Goal: Check status: Check status

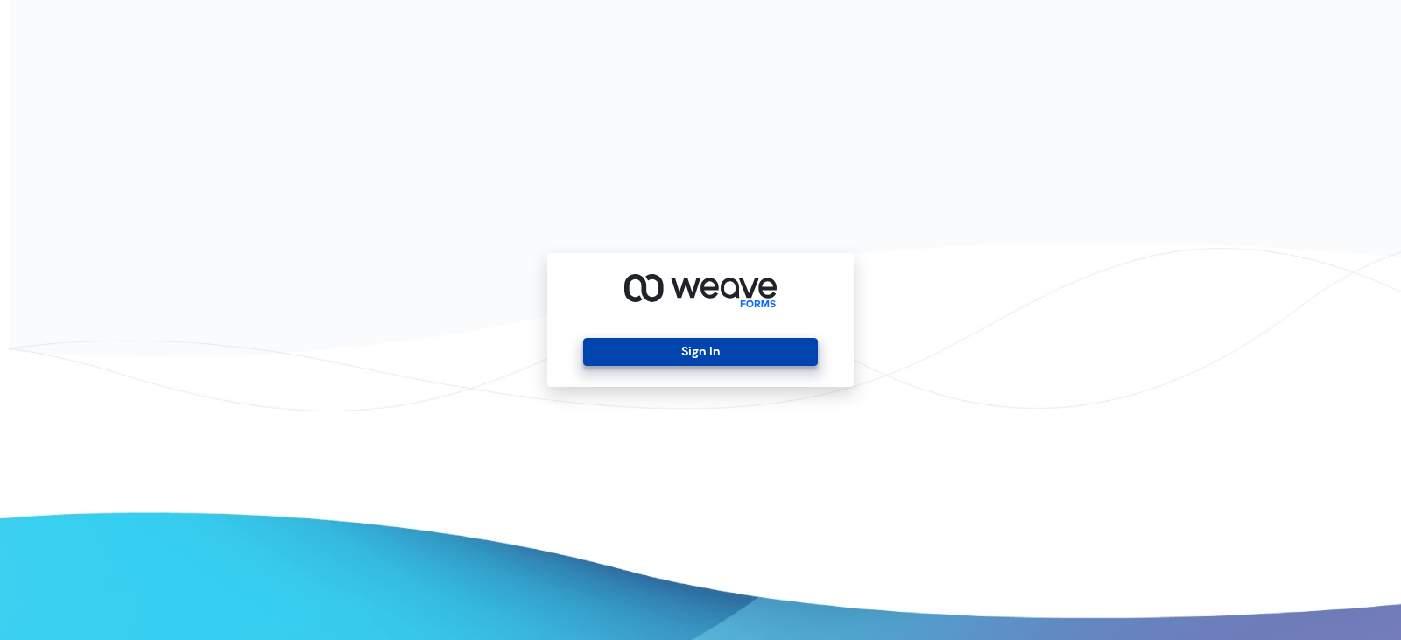
click at [717, 360] on button "Sign In" at bounding box center [700, 352] width 234 height 28
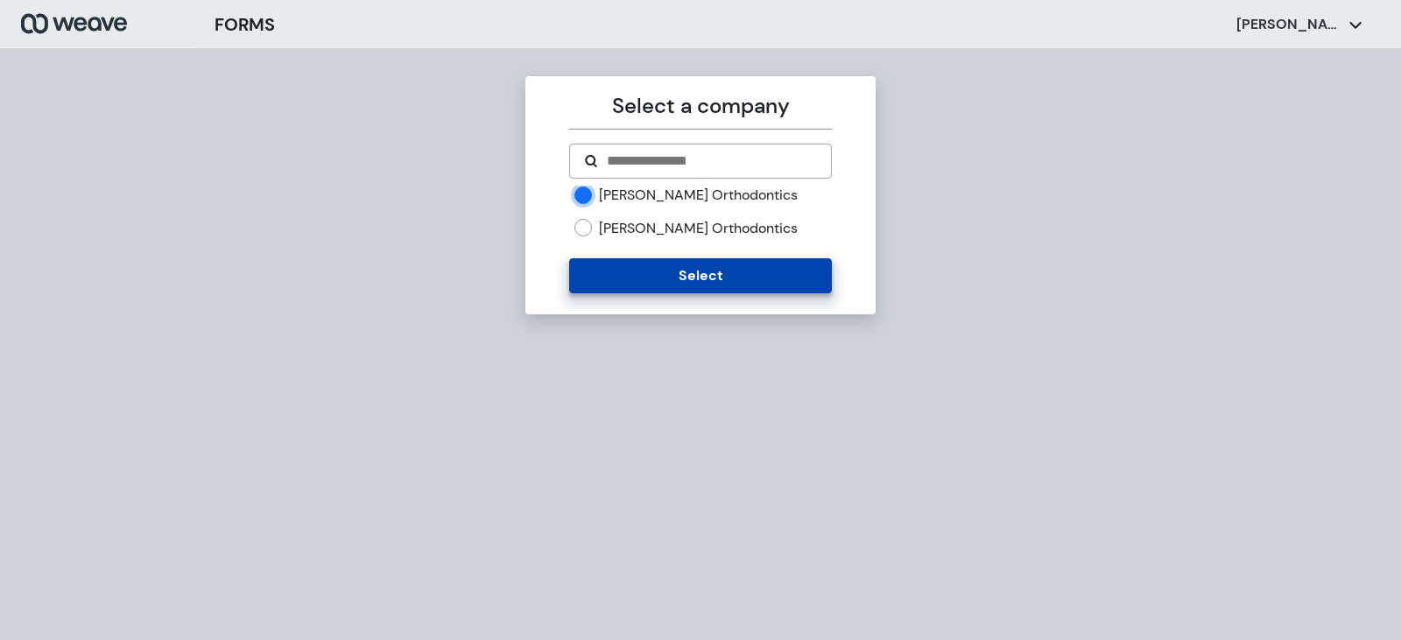
click at [685, 272] on button "Select" at bounding box center [700, 275] width 262 height 35
